Goal: Complete application form

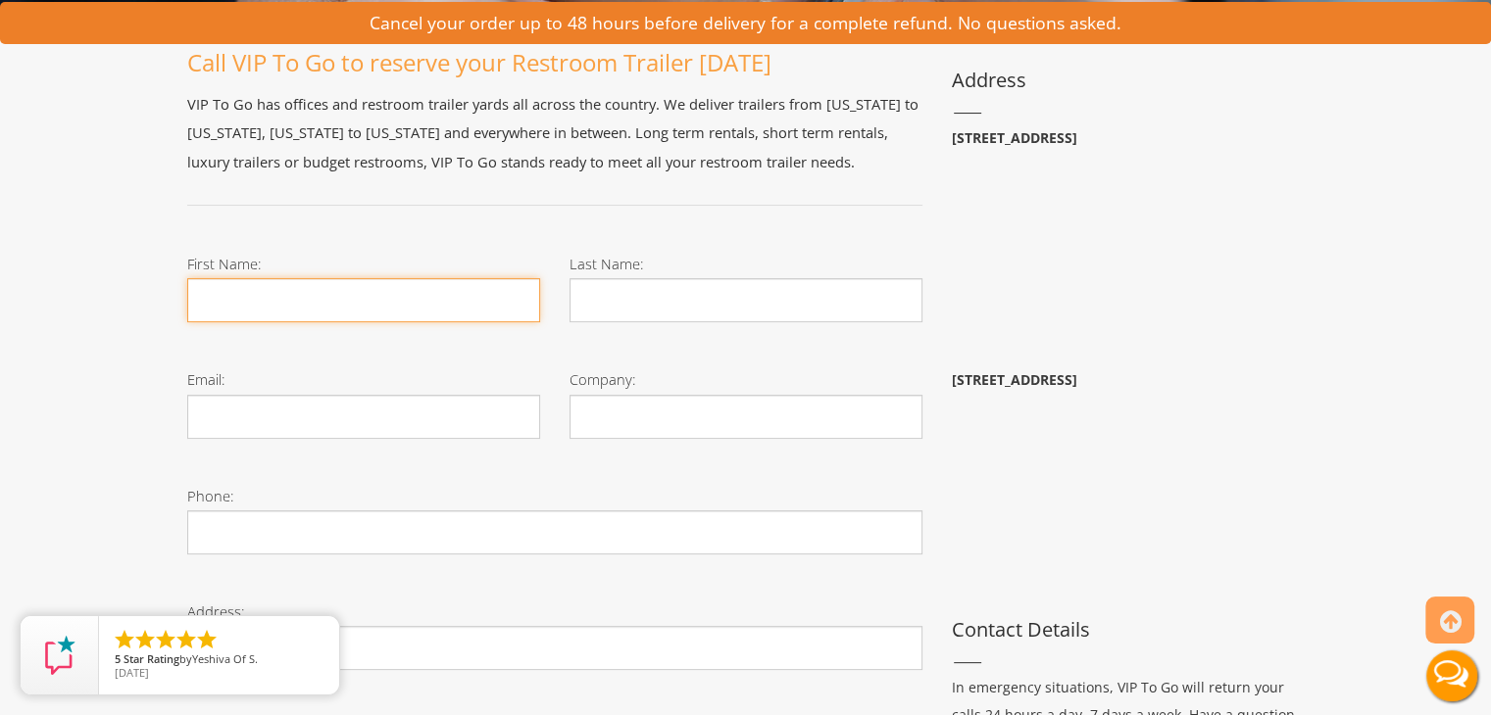
click at [268, 295] on input "First Name:" at bounding box center [363, 300] width 353 height 44
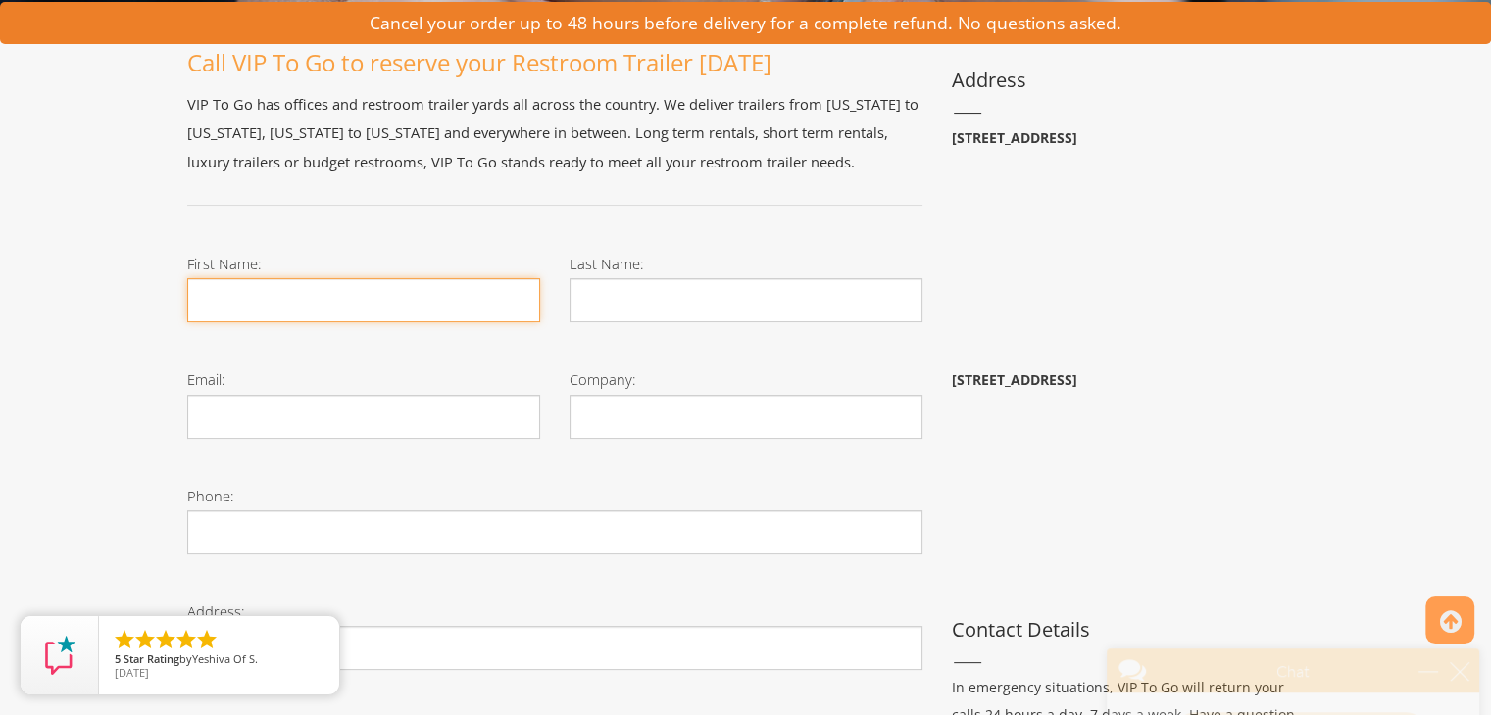
type input "Nazrana"
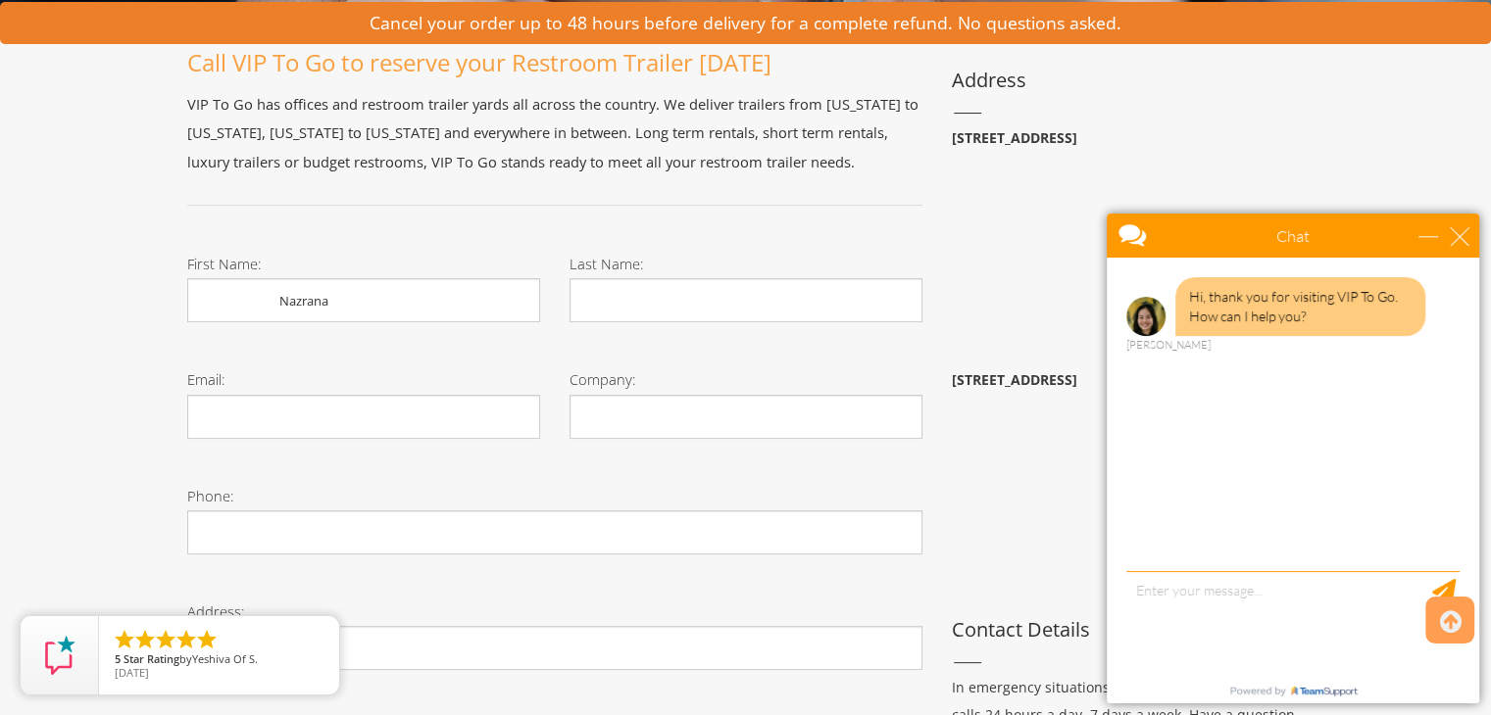
type input "[PERSON_NAME]"
type input "[EMAIL_ADDRESS][DOMAIN_NAME]"
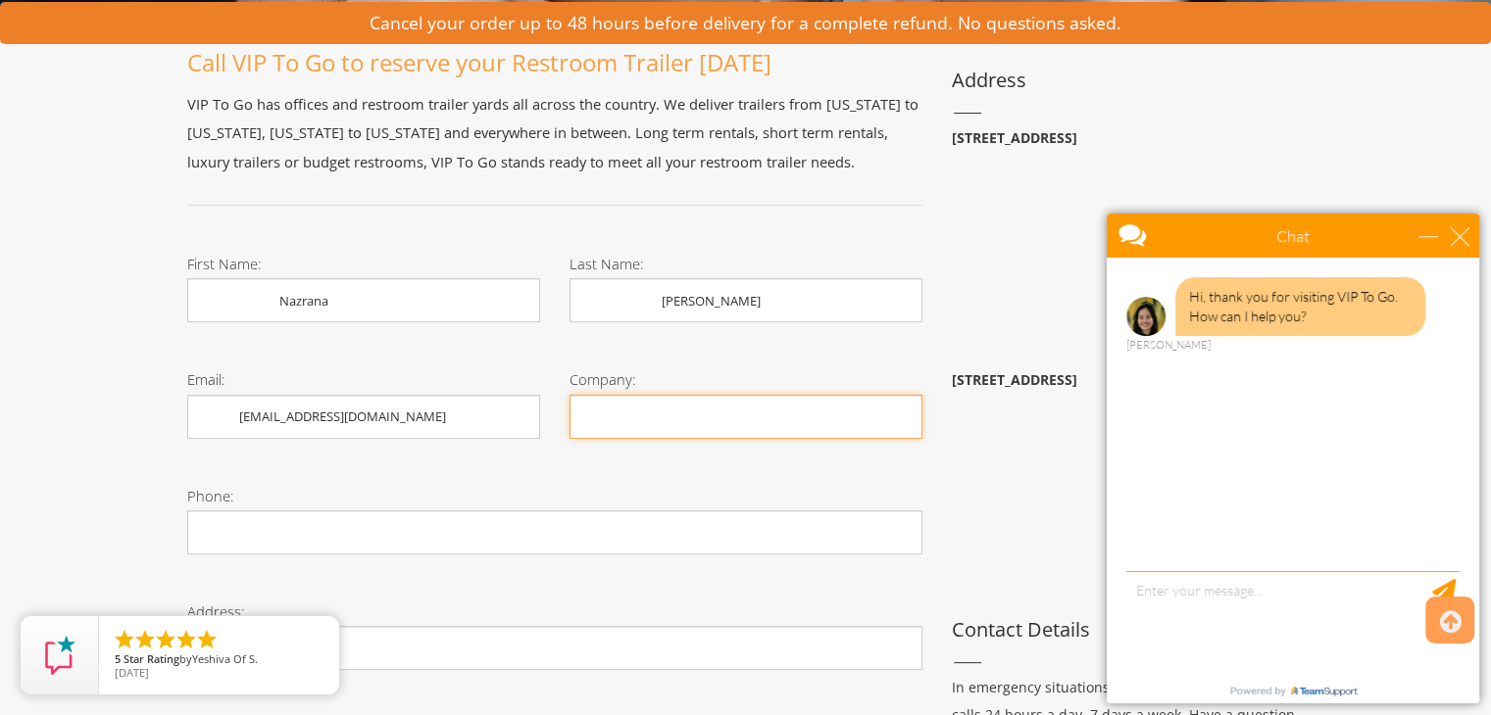
type input "AWAL LLC"
type input "4344361906"
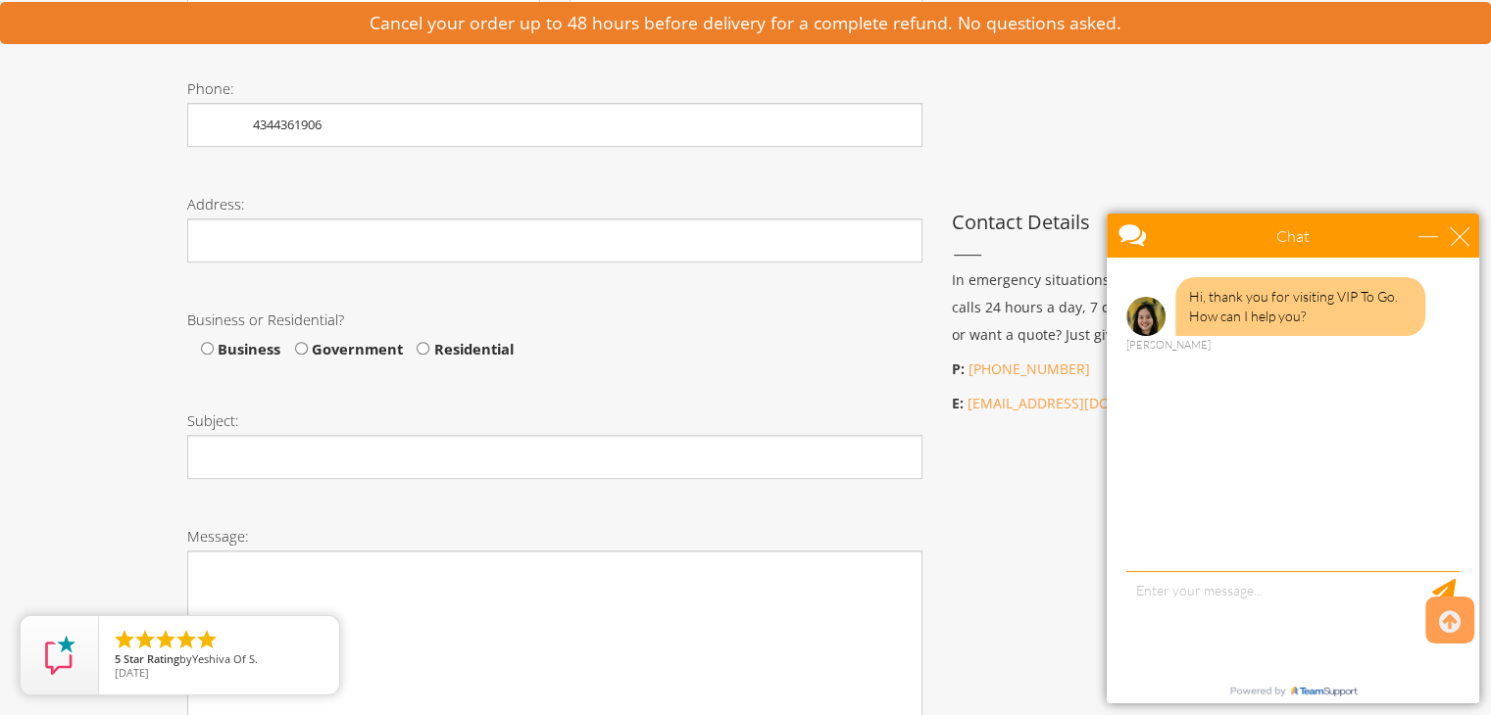
scroll to position [757, 0]
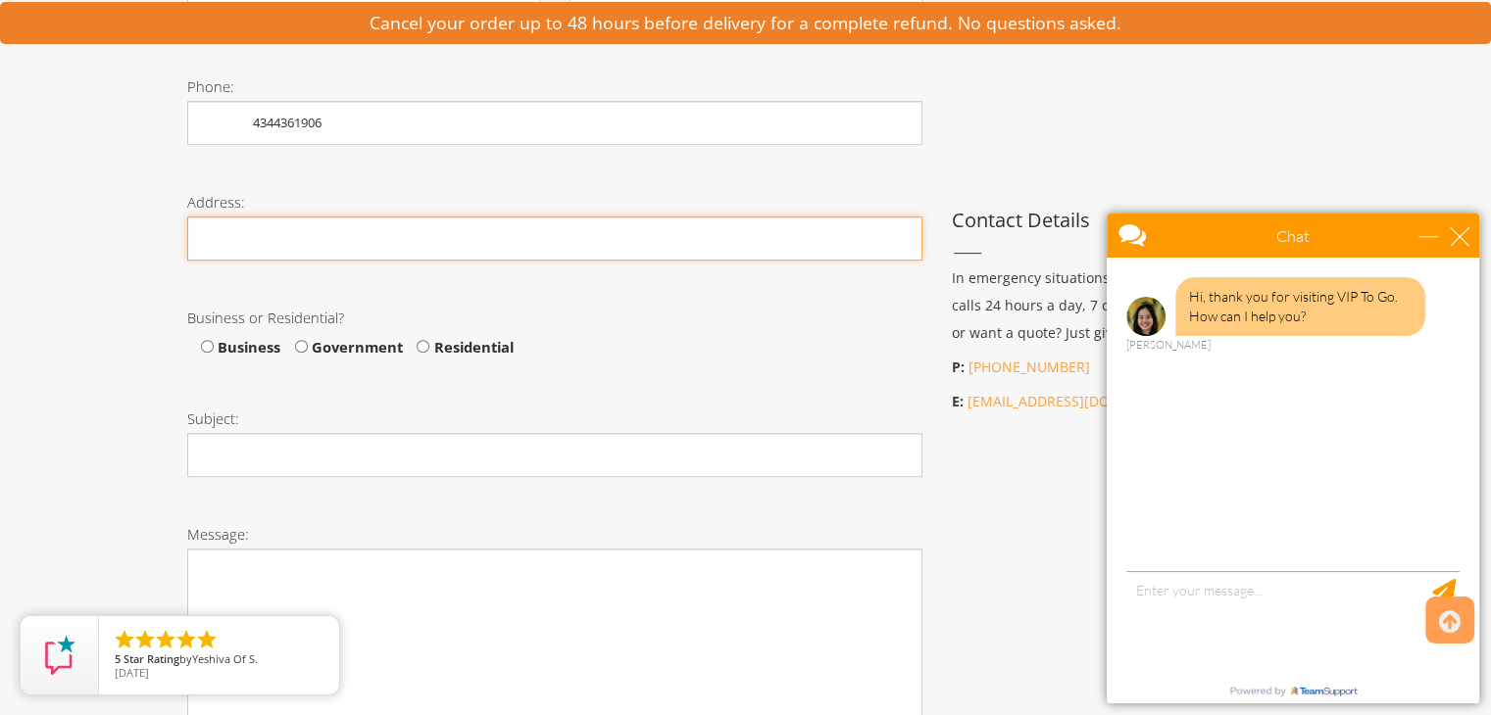
click at [267, 252] on input "Phone:" at bounding box center [554, 239] width 735 height 44
type input "[GEOGRAPHIC_DATA], [GEOGRAPHIC_DATA] ([GEOGRAPHIC_DATA][PERSON_NAME])."
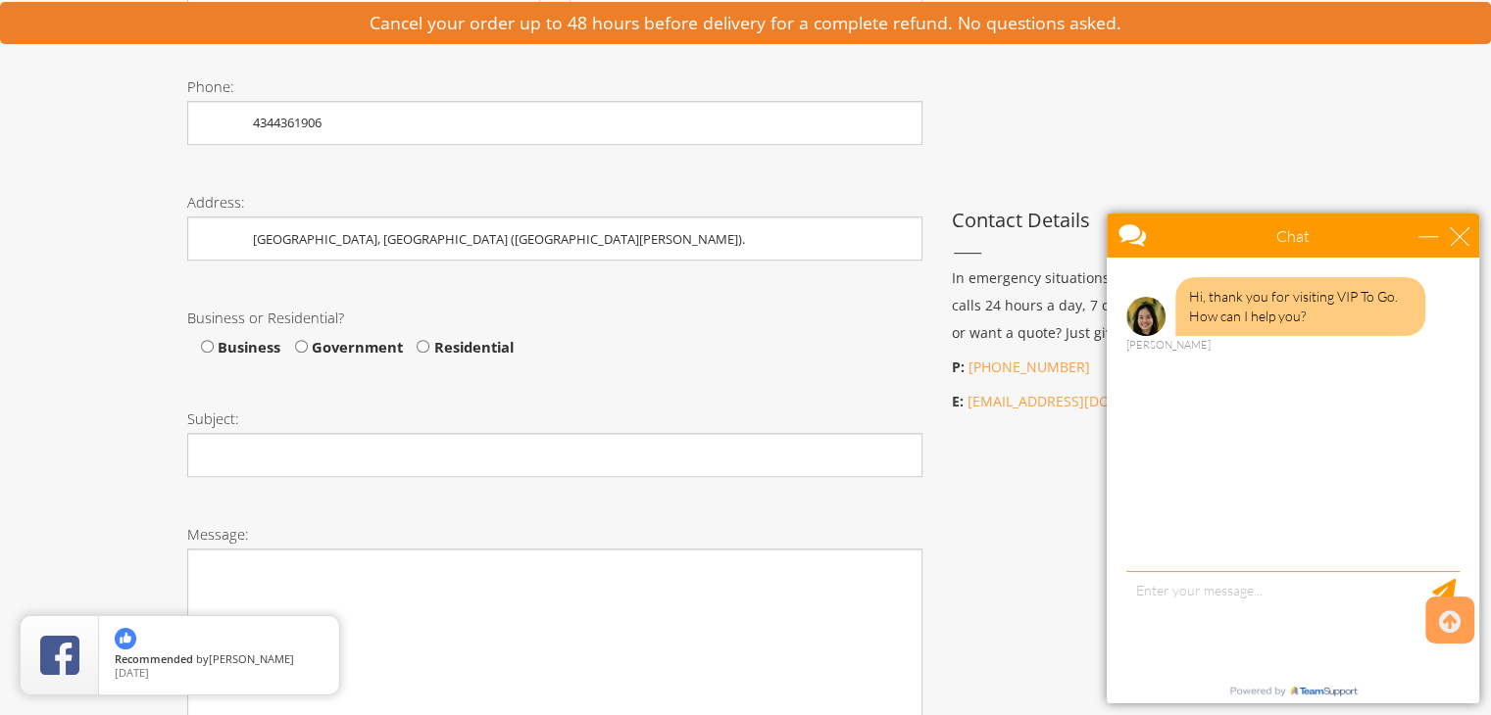
click at [270, 346] on span "Business" at bounding box center [247, 347] width 67 height 20
click at [214, 346] on input "Business" at bounding box center [207, 346] width 13 height 13
radio input "true"
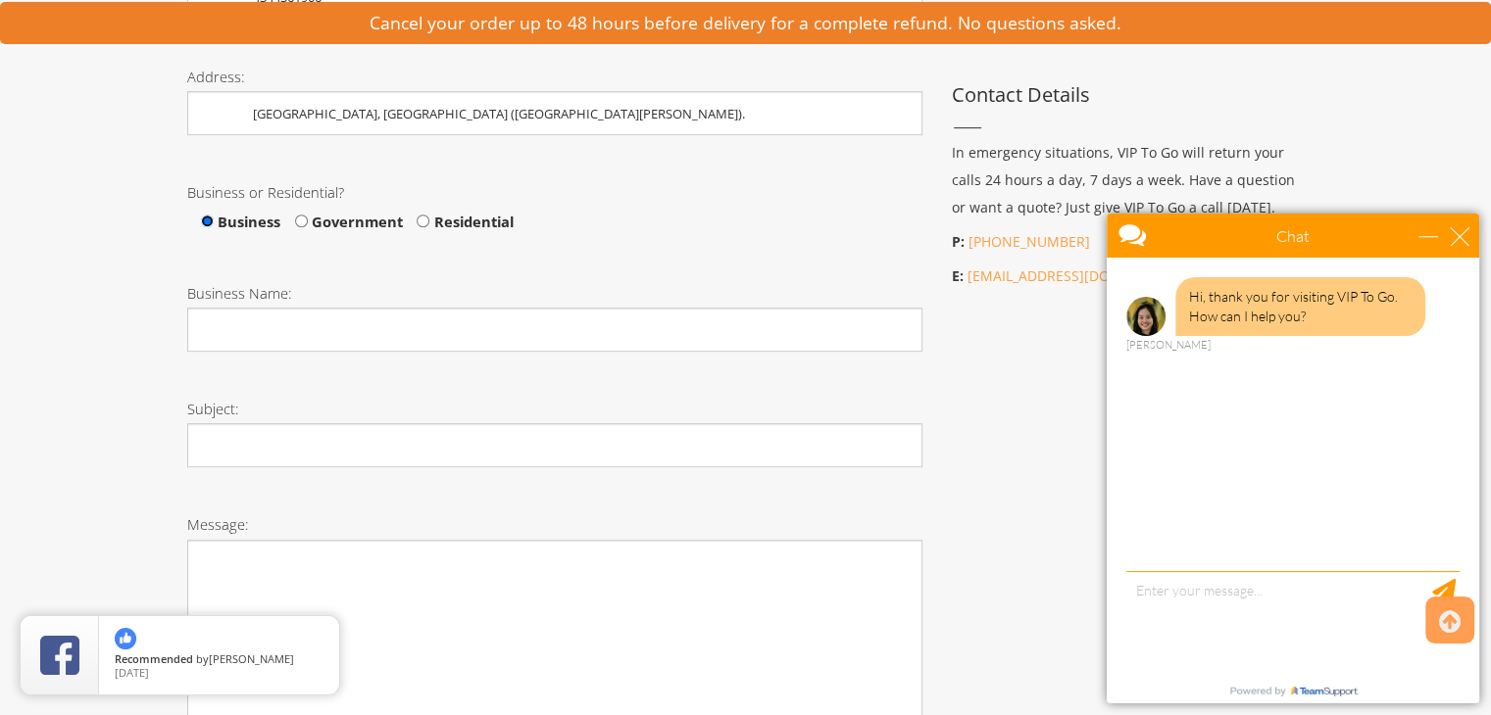
scroll to position [886, 0]
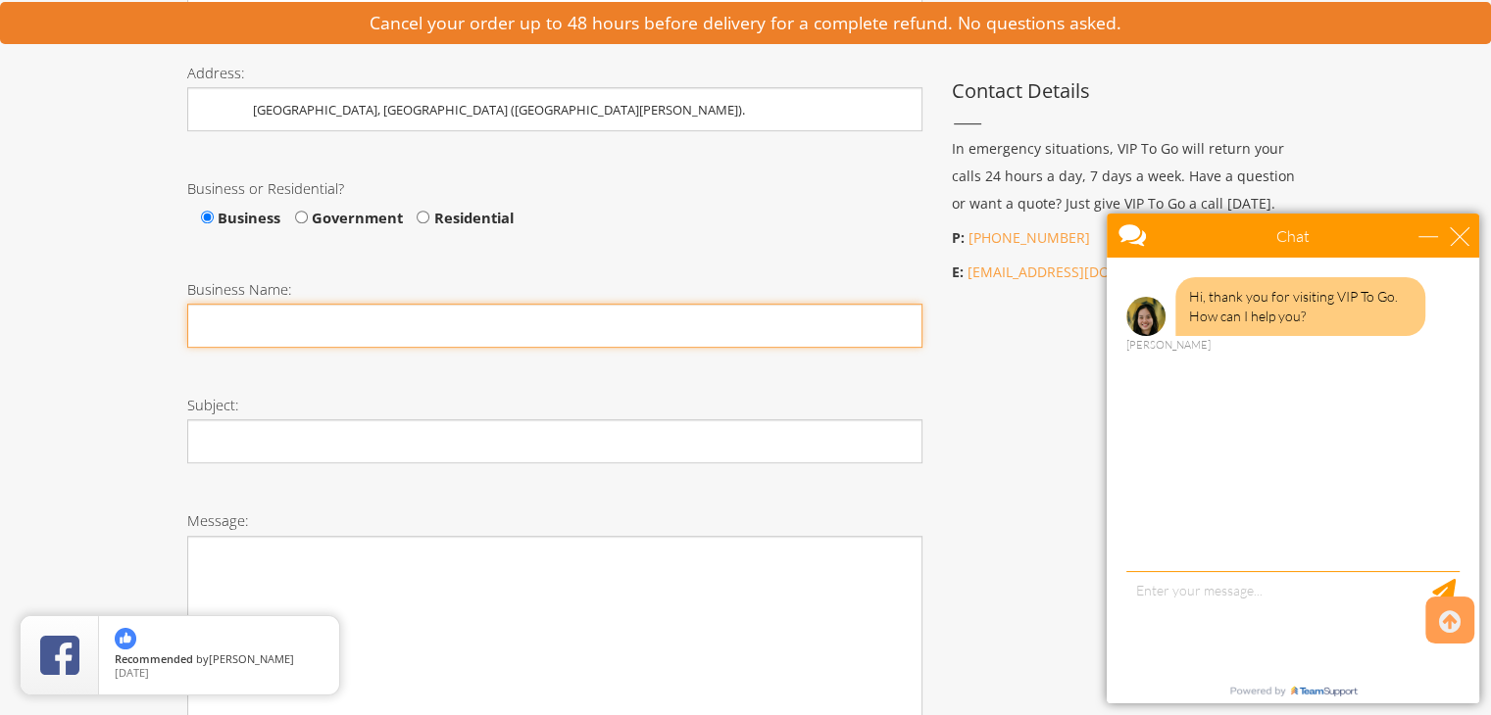
click at [238, 334] on input "Business Name:" at bounding box center [554, 326] width 735 height 44
type input "R"
type input "AWAL LLC"
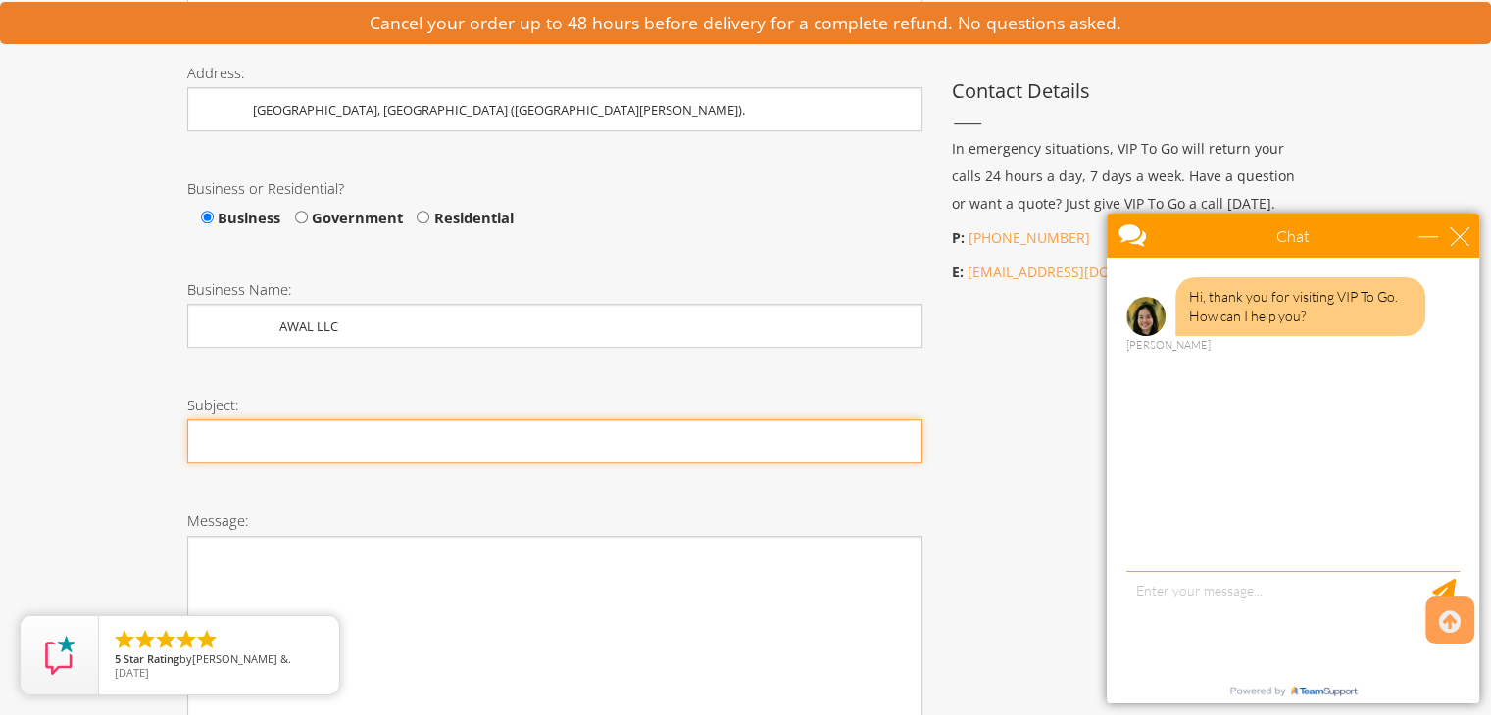
click at [285, 452] on input "Subject:" at bounding box center [554, 441] width 735 height 44
type input "RFQ"
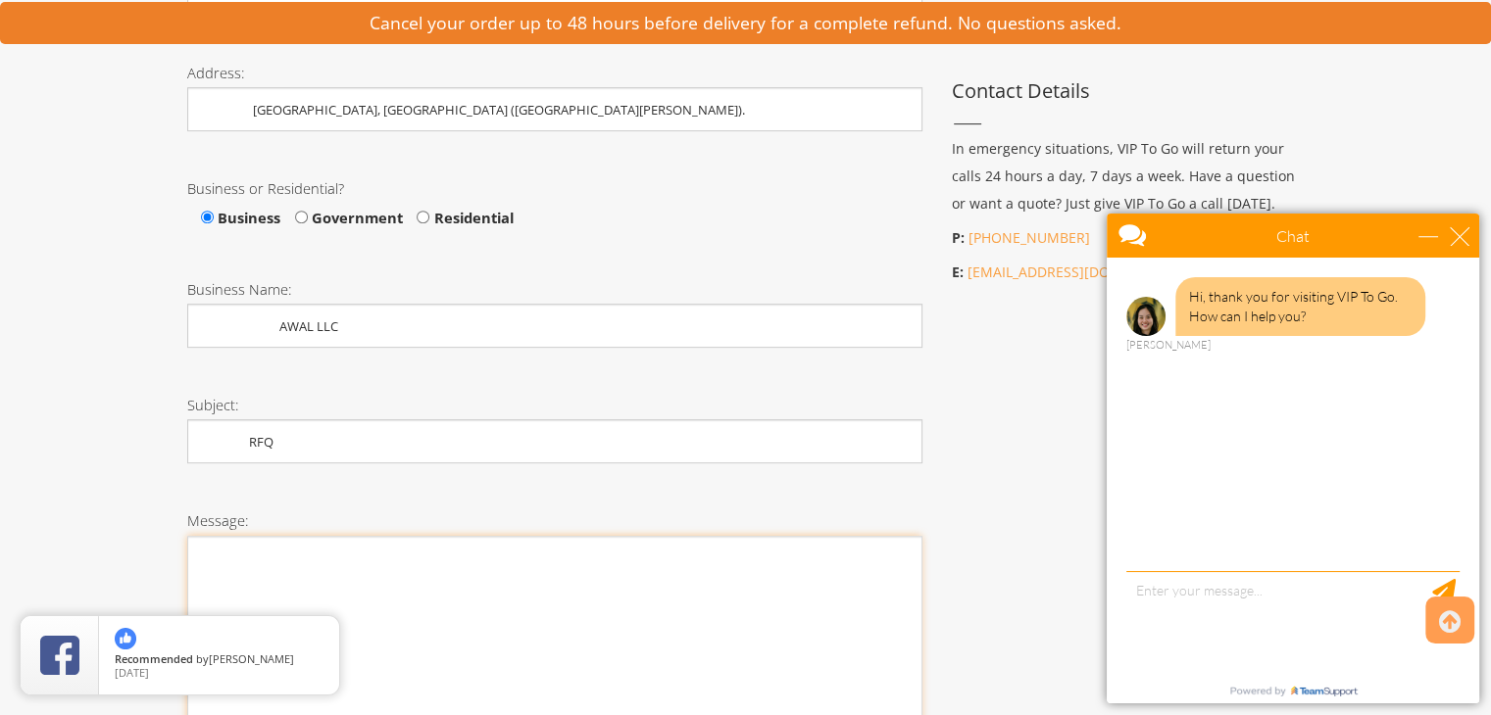
click at [388, 616] on textarea "Message:" at bounding box center [554, 658] width 735 height 245
paste textarea "Lore Ipsumdo,S'a consect ad elitsed d eiusm tem incididun utlabo etdolor magnaa…"
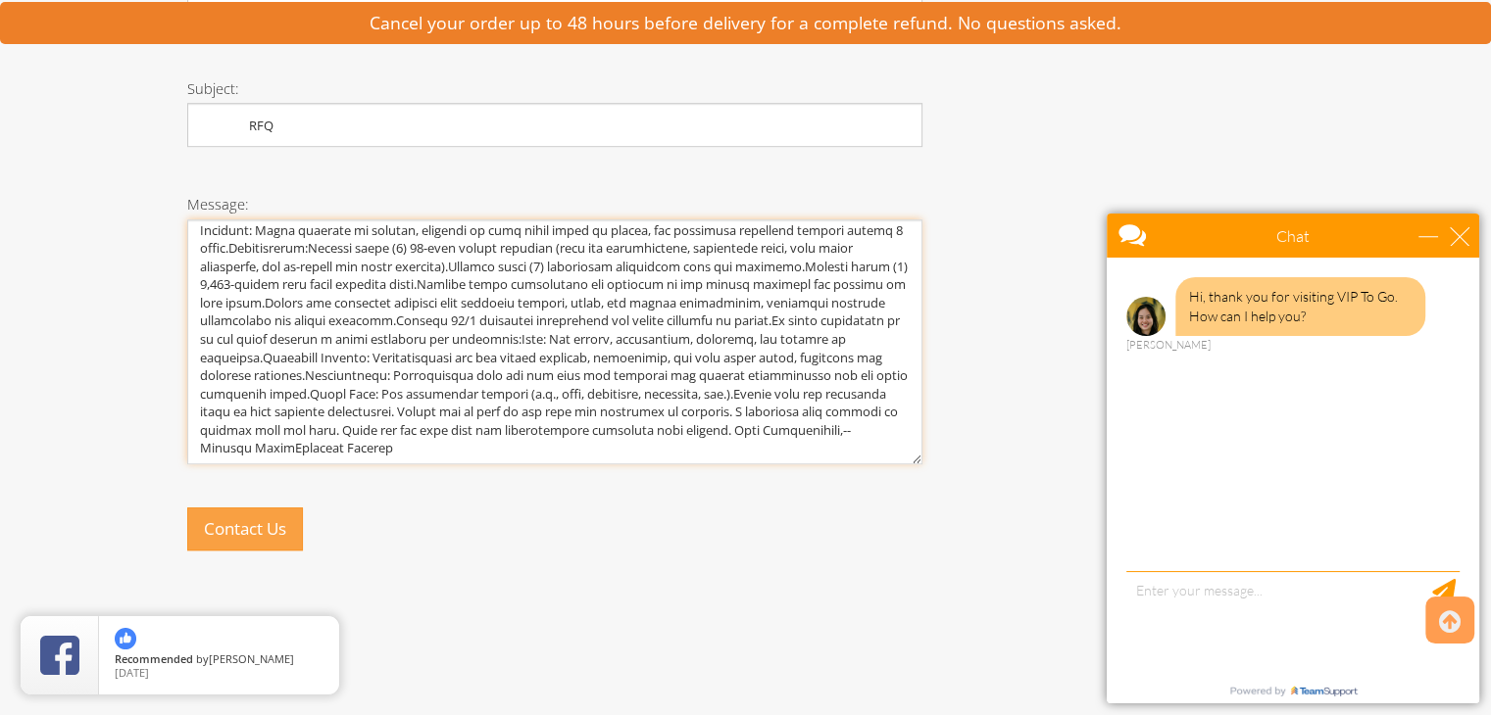
scroll to position [1211, 0]
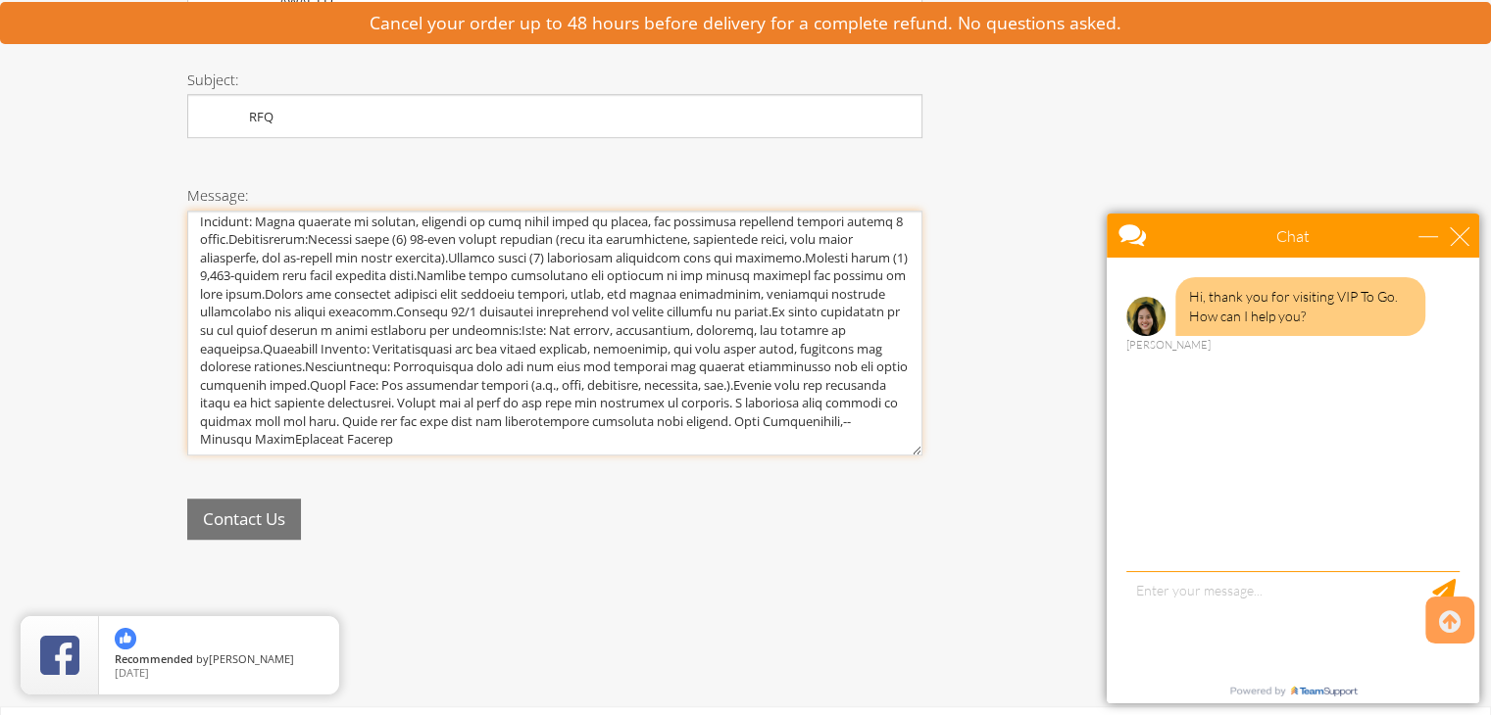
type textarea "Lore Ipsumdo,S'a consect ad elitsed d eiusm tem incididun utlabo etdolor magnaa…"
click at [237, 524] on button "Contact Us" at bounding box center [244, 520] width 114 height 42
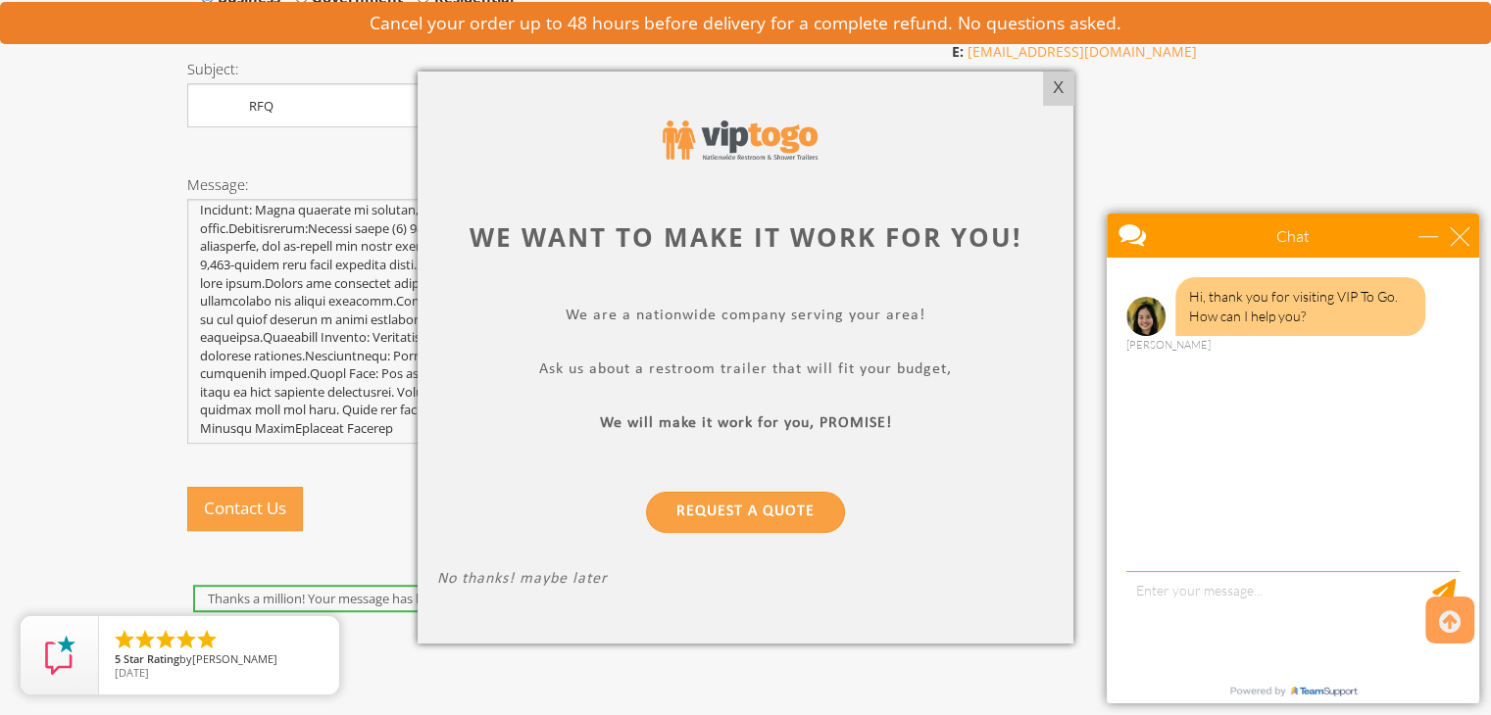
scroll to position [0, 0]
